Goal: Complete application form

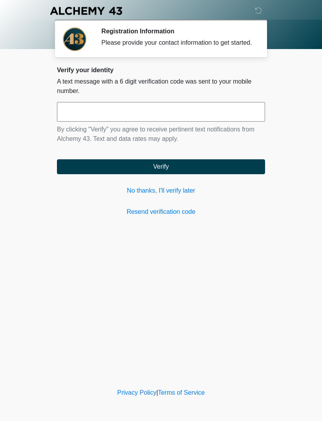
click at [179, 116] on input "text" at bounding box center [161, 112] width 208 height 20
click at [182, 195] on link "No thanks, I'll verify later" at bounding box center [161, 190] width 208 height 9
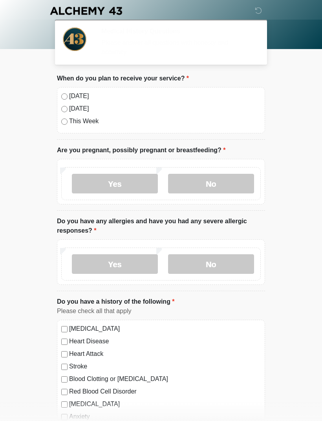
click at [155, 112] on label "[DATE]" at bounding box center [164, 108] width 191 height 9
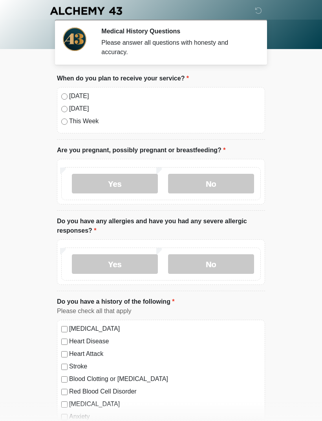
click at [94, 98] on label "[DATE]" at bounding box center [164, 95] width 191 height 9
click at [218, 184] on label "No" at bounding box center [211, 184] width 86 height 20
click at [210, 264] on label "No" at bounding box center [211, 264] width 86 height 20
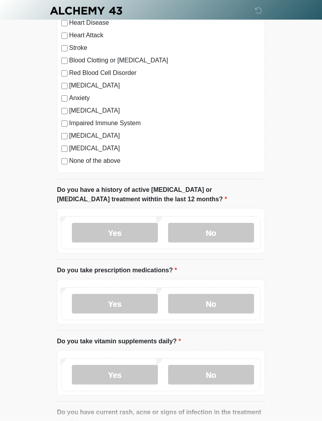
click at [232, 235] on label "No" at bounding box center [211, 233] width 86 height 20
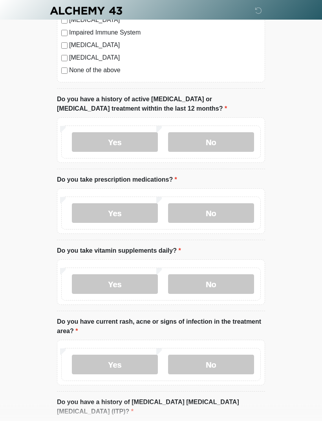
click at [222, 213] on label "No" at bounding box center [211, 214] width 86 height 20
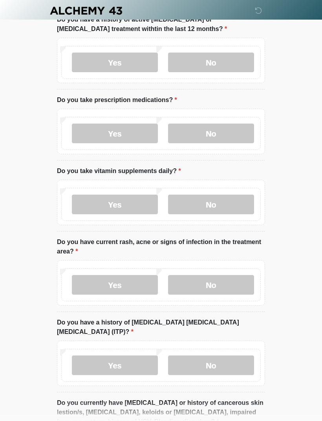
click at [221, 202] on label "No" at bounding box center [211, 205] width 86 height 20
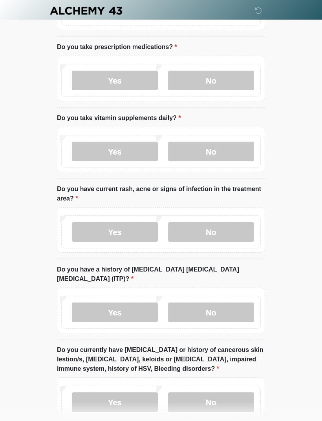
scroll to position [545, 0]
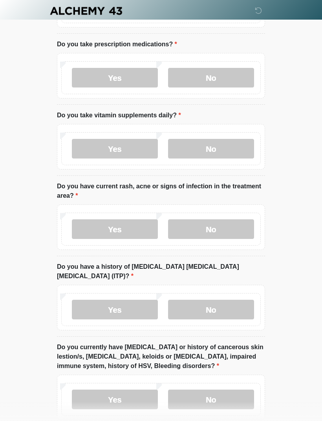
click at [122, 152] on label "Yes" at bounding box center [115, 149] width 86 height 20
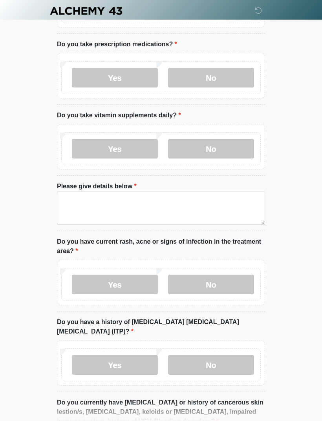
click at [222, 142] on label "No" at bounding box center [211, 149] width 86 height 20
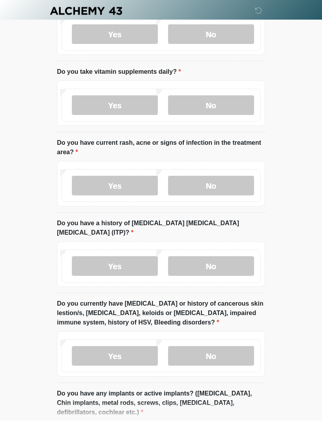
scroll to position [588, 0]
click at [226, 182] on label "No" at bounding box center [211, 186] width 86 height 20
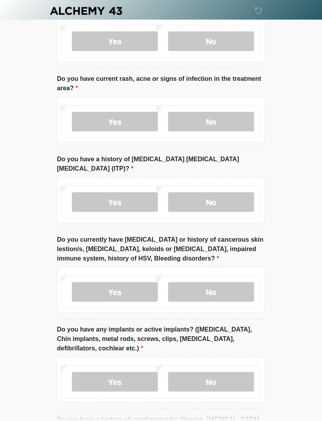
click at [234, 197] on label "No" at bounding box center [211, 202] width 86 height 20
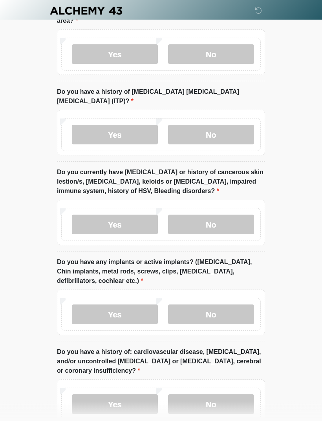
scroll to position [720, 0]
click at [232, 215] on label "No" at bounding box center [211, 225] width 86 height 20
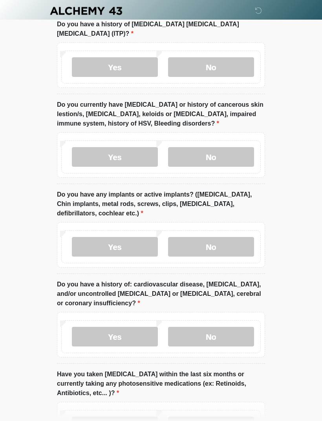
scroll to position [790, 0]
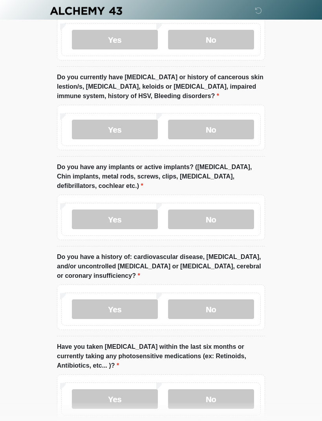
click at [231, 210] on label "No" at bounding box center [211, 220] width 86 height 20
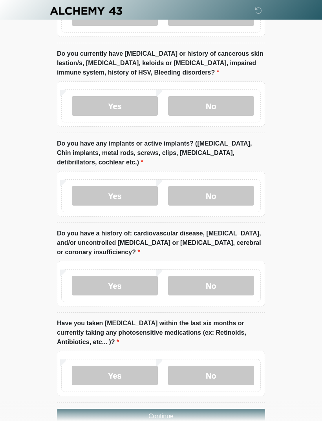
scroll to position [846, 0]
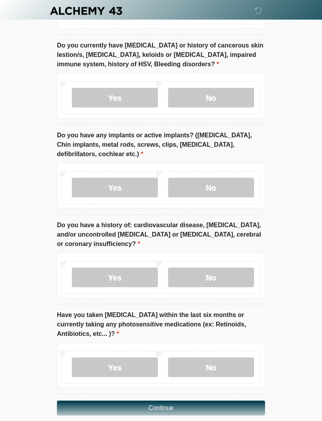
click at [225, 268] on label "No" at bounding box center [211, 278] width 86 height 20
click at [204, 357] on label "No" at bounding box center [211, 367] width 86 height 20
click at [182, 401] on button "Continue" at bounding box center [161, 408] width 208 height 15
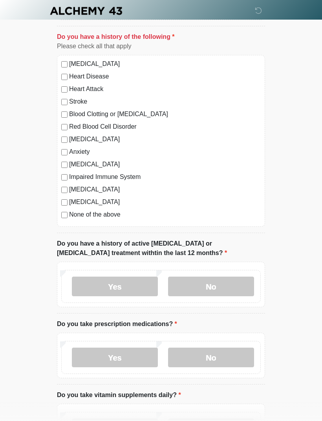
click at [71, 215] on label "None of the above" at bounding box center [164, 214] width 191 height 9
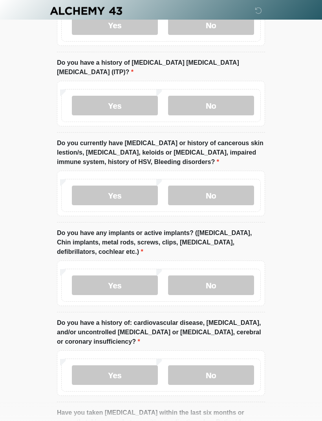
scroll to position [846, 0]
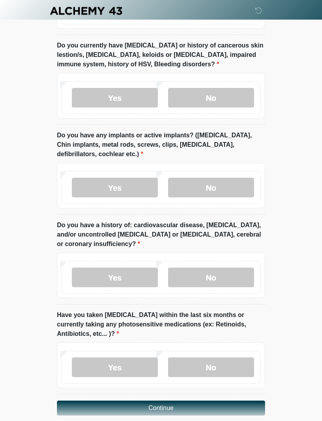
click at [226, 401] on button "Continue" at bounding box center [161, 408] width 208 height 15
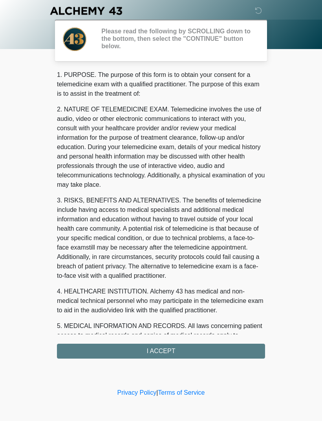
scroll to position [0, 0]
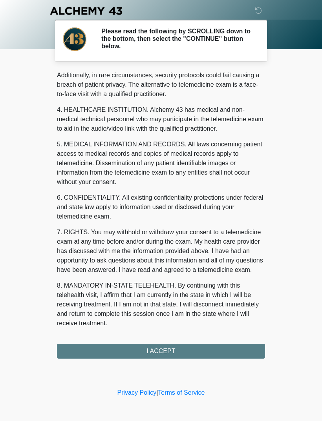
click at [239, 346] on div "1. PURPOSE. The purpose of this form is to obtain your consent for a telemedici…" at bounding box center [161, 214] width 208 height 288
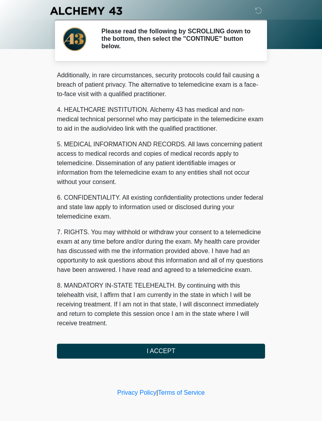
scroll to position [191, 0]
click at [223, 347] on button "I ACCEPT" at bounding box center [161, 351] width 208 height 15
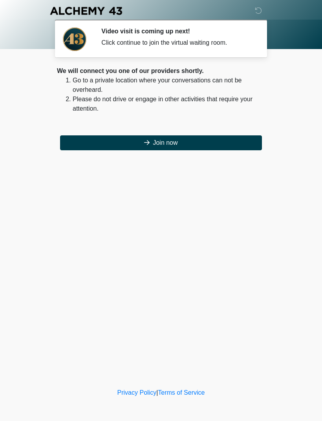
click at [95, 139] on button "Join now" at bounding box center [161, 142] width 202 height 15
